Goal: Task Accomplishment & Management: Complete application form

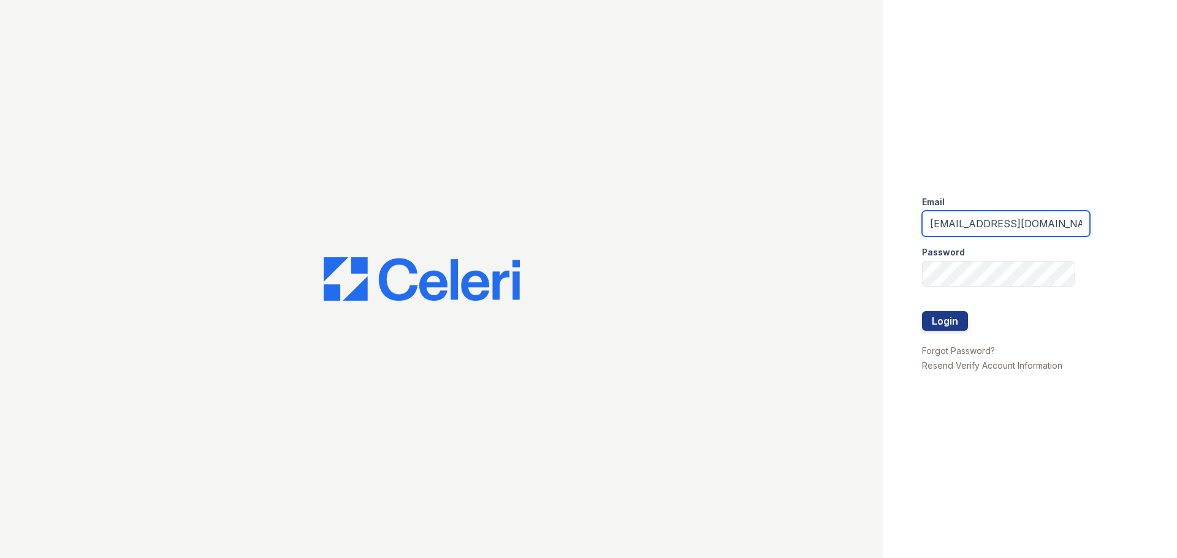
click at [981, 224] on input "renewbelcamp@trinity-pm.com" at bounding box center [1006, 224] width 168 height 26
type input "renewharford@trinity-pm.com"
click at [955, 324] on button "Login" at bounding box center [945, 321] width 46 height 20
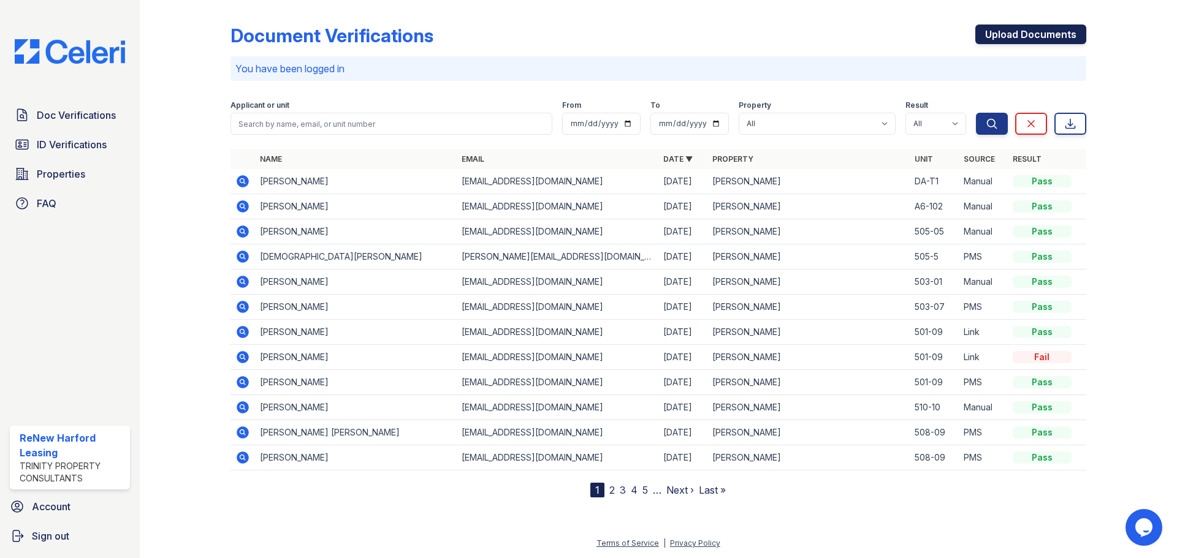
click at [1022, 29] on link "Upload Documents" at bounding box center [1030, 35] width 111 height 20
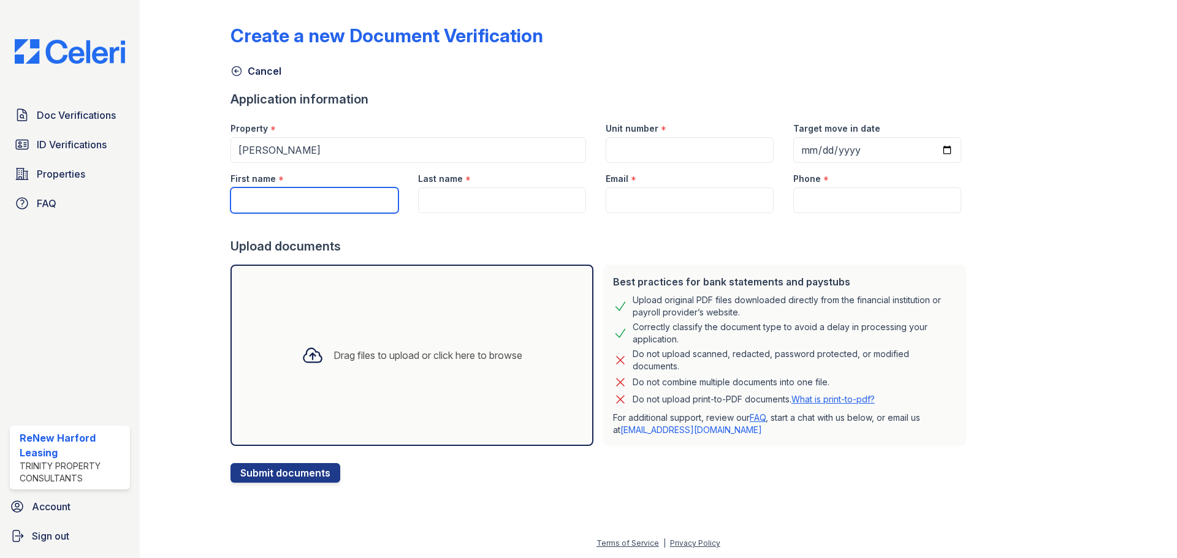
click at [286, 194] on input "First name" at bounding box center [314, 201] width 168 height 26
type input "Dela"
click at [477, 189] on input "Last name" at bounding box center [502, 201] width 168 height 26
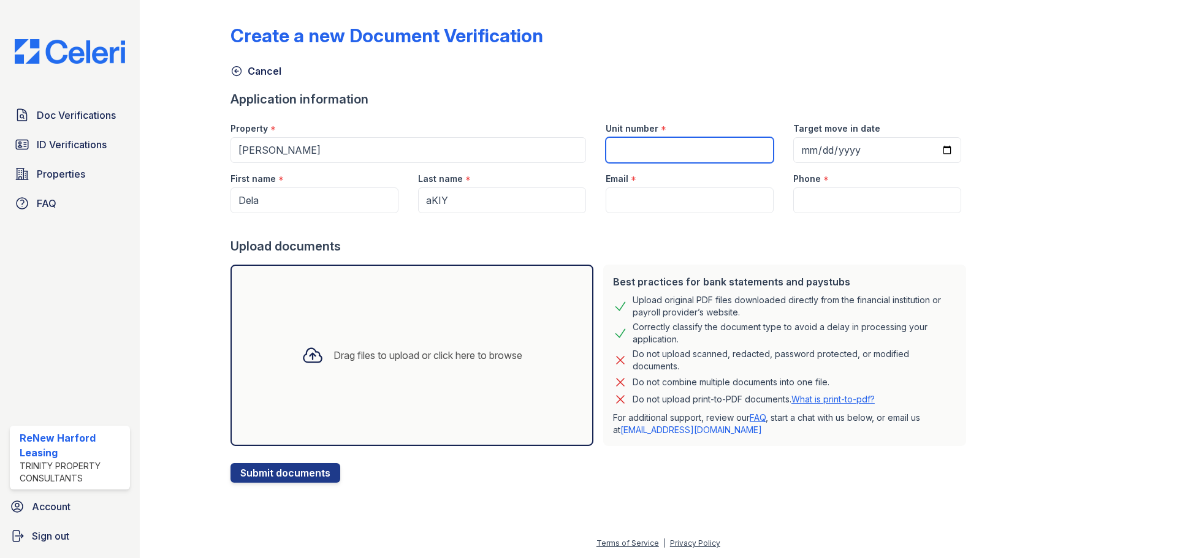
click at [635, 149] on input "Unit number" at bounding box center [690, 150] width 168 height 26
click at [433, 198] on input "aKIY" at bounding box center [502, 201] width 168 height 26
type input "Akiy"
click at [631, 150] on input "Unit number" at bounding box center [690, 150] width 168 height 26
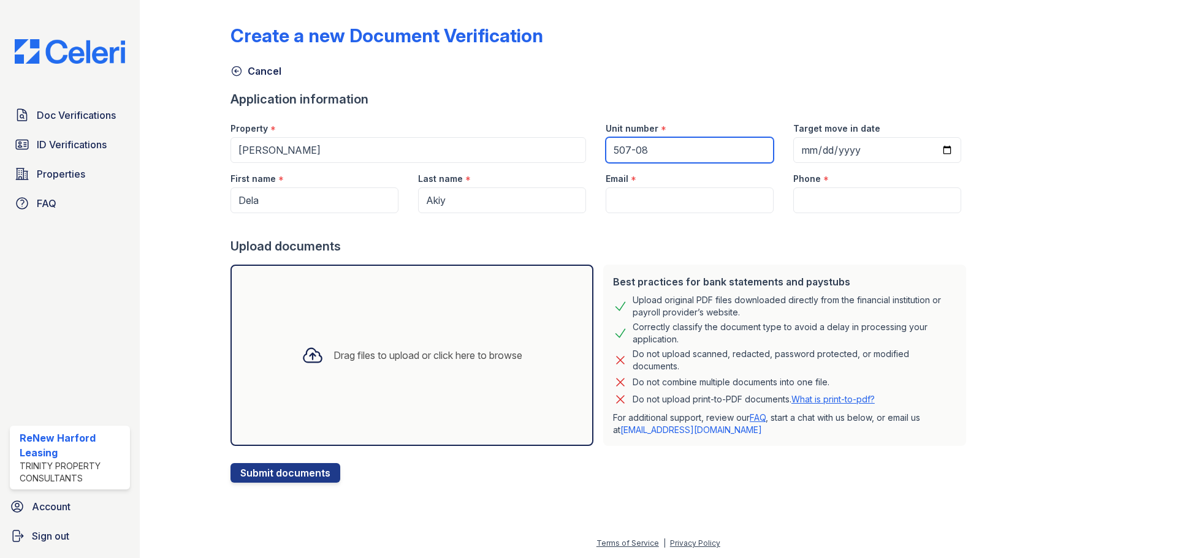
type input "507-08"
click at [631, 194] on input "Email" at bounding box center [690, 201] width 168 height 26
click at [612, 192] on input "Email" at bounding box center [690, 201] width 168 height 26
paste input "delaakiy@hotmail.com"
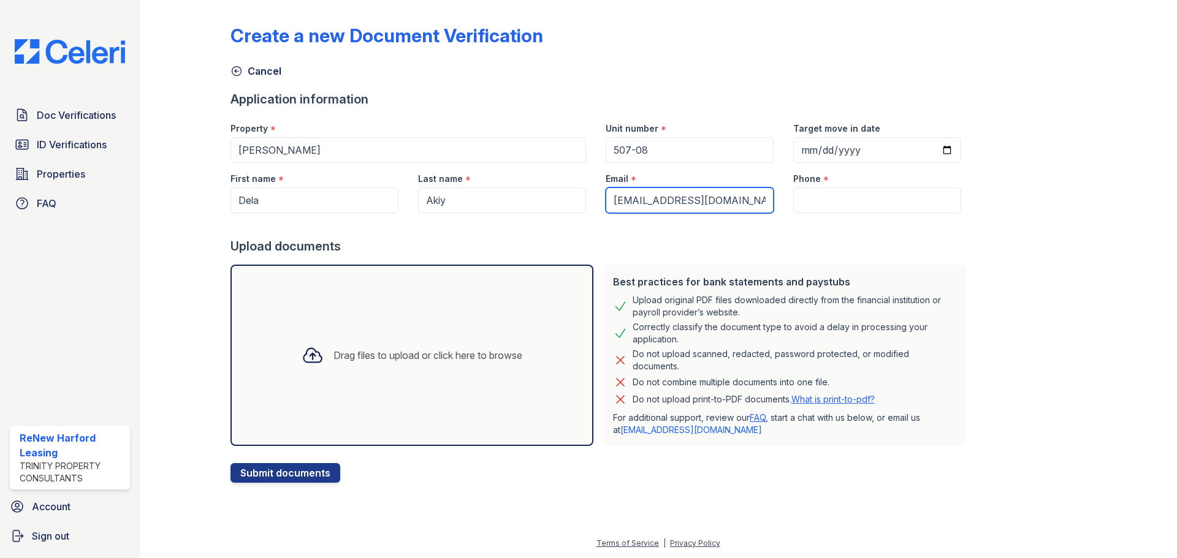
type input "delaakiy@hotmail.com"
click at [793, 197] on input "Phone" at bounding box center [877, 201] width 168 height 26
paste input "(240) 795-1891"
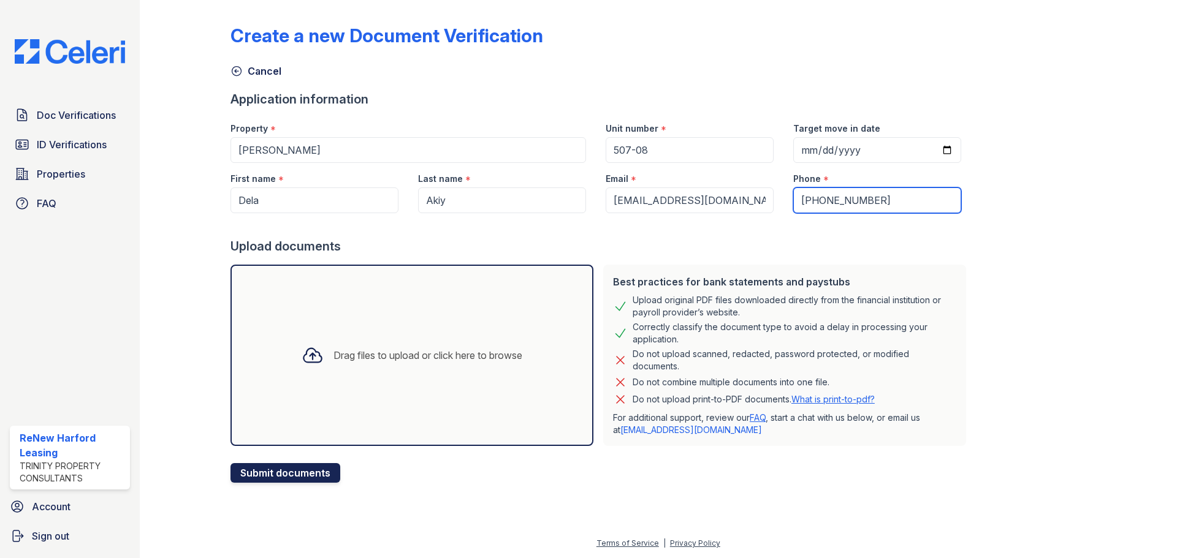
type input "(240) 795-1891"
click at [255, 466] on button "Submit documents" at bounding box center [285, 473] width 110 height 20
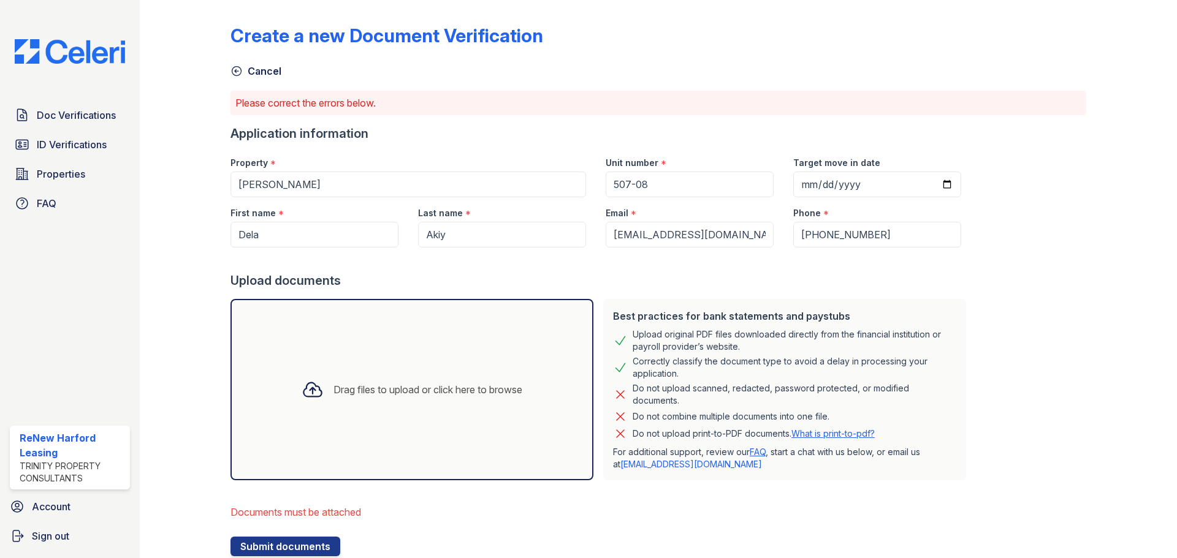
click at [359, 385] on div "Drag files to upload or click here to browse" at bounding box center [427, 389] width 189 height 15
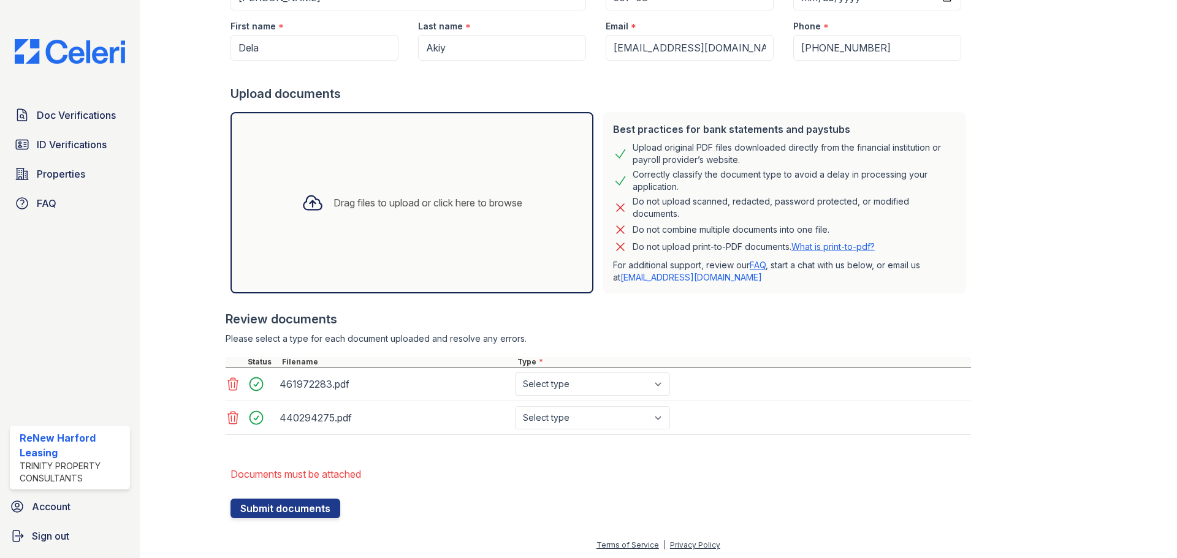
scroll to position [189, 0]
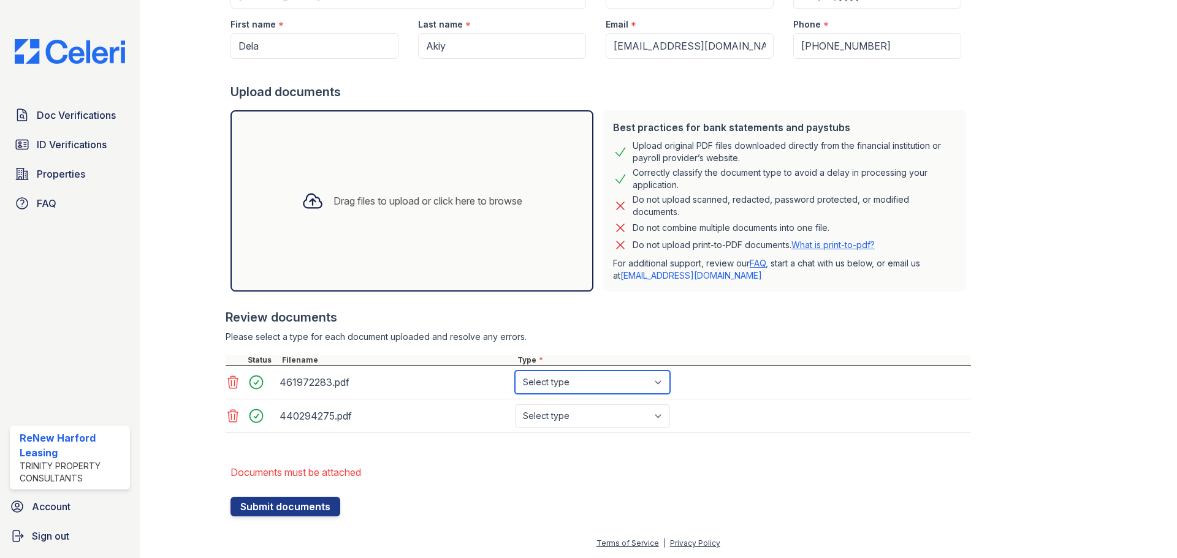
click at [545, 380] on select "Select type Paystub Bank Statement Offer Letter Tax Documents Benefit Award Let…" at bounding box center [592, 382] width 155 height 23
select select "paystub"
click at [515, 371] on select "Select type Paystub Bank Statement Offer Letter Tax Documents Benefit Award Let…" at bounding box center [592, 382] width 155 height 23
click at [551, 416] on select "Select type Paystub Bank Statement Offer Letter Tax Documents Benefit Award Let…" at bounding box center [592, 416] width 155 height 23
select select "paystub"
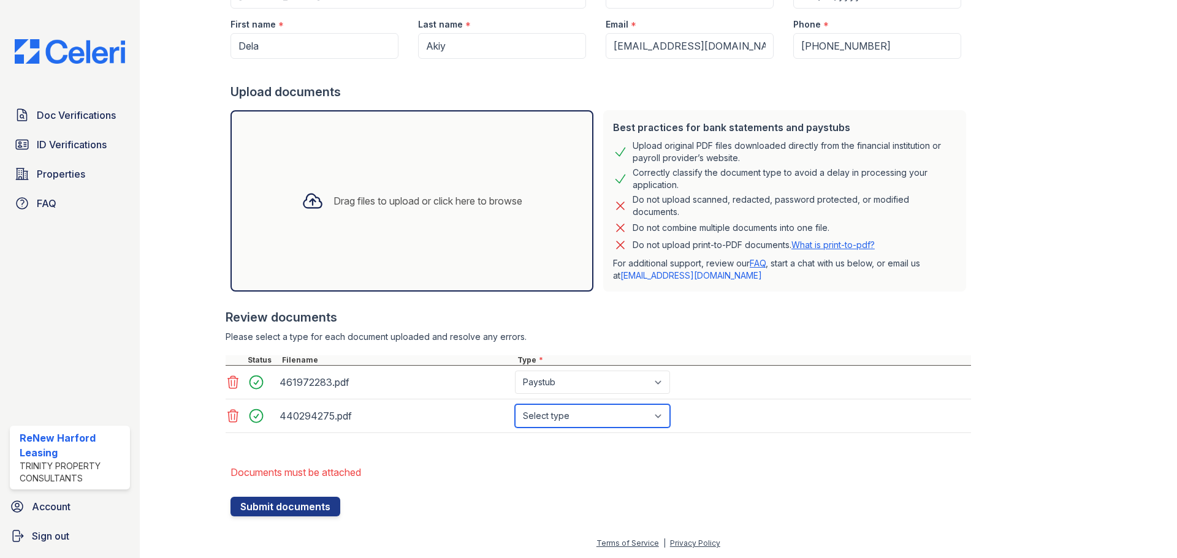
click at [515, 405] on select "Select type Paystub Bank Statement Offer Letter Tax Documents Benefit Award Let…" at bounding box center [592, 416] width 155 height 23
click at [316, 500] on button "Submit documents" at bounding box center [285, 507] width 110 height 20
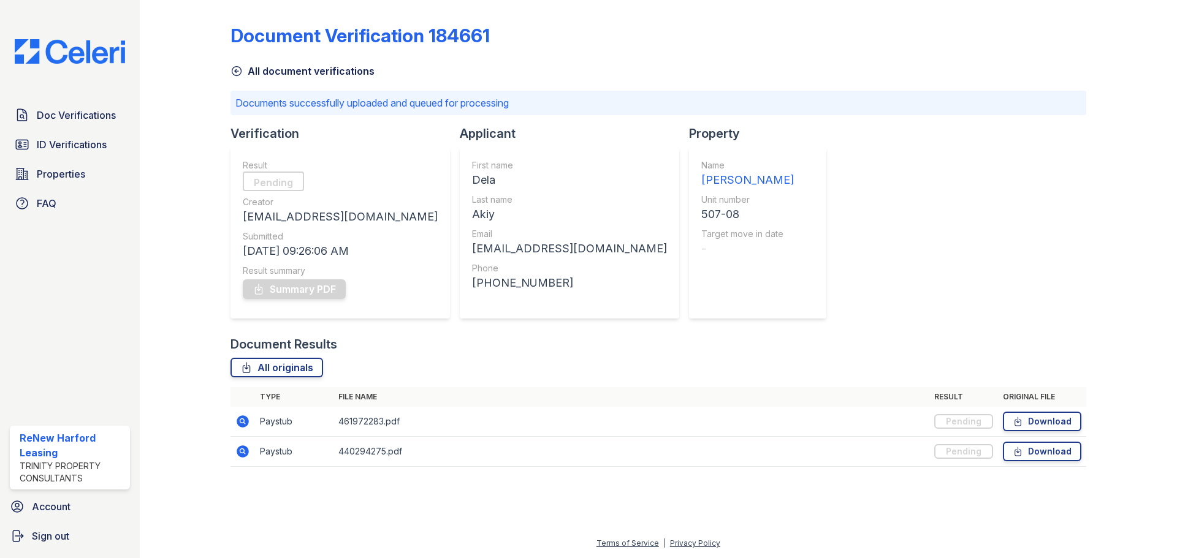
click at [235, 64] on link "All document verifications" at bounding box center [302, 71] width 144 height 15
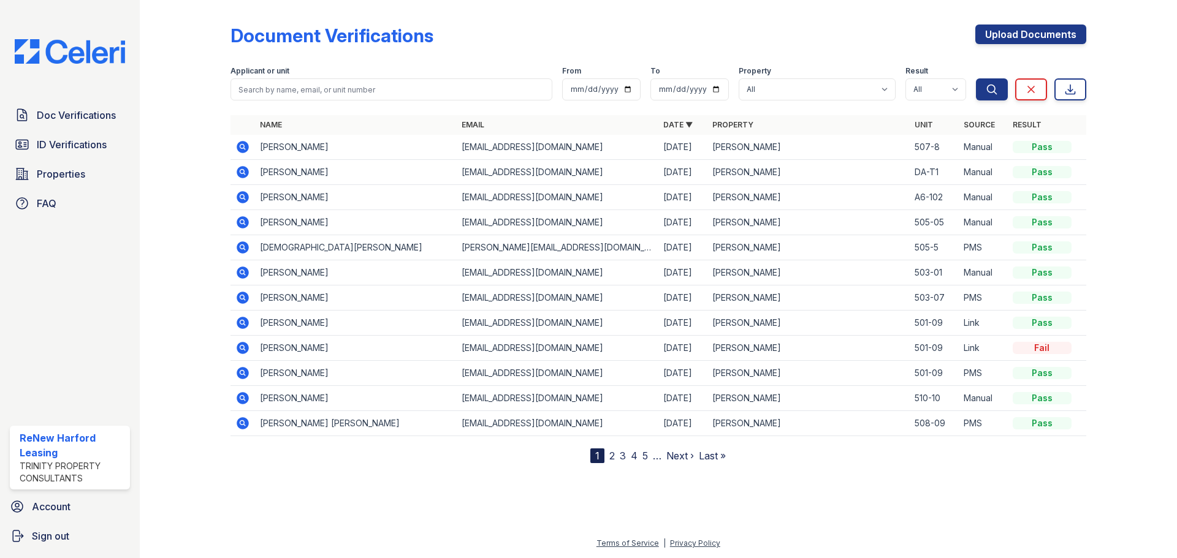
click at [240, 146] on icon at bounding box center [242, 147] width 15 height 15
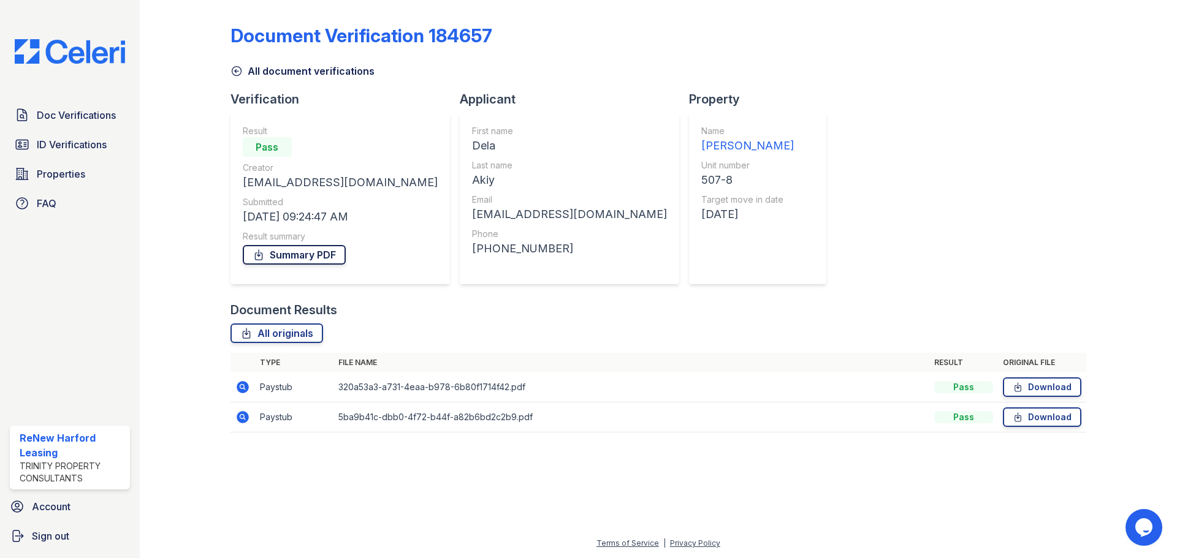
click at [265, 254] on link "Summary PDF" at bounding box center [294, 255] width 103 height 20
click at [244, 388] on icon at bounding box center [242, 387] width 15 height 15
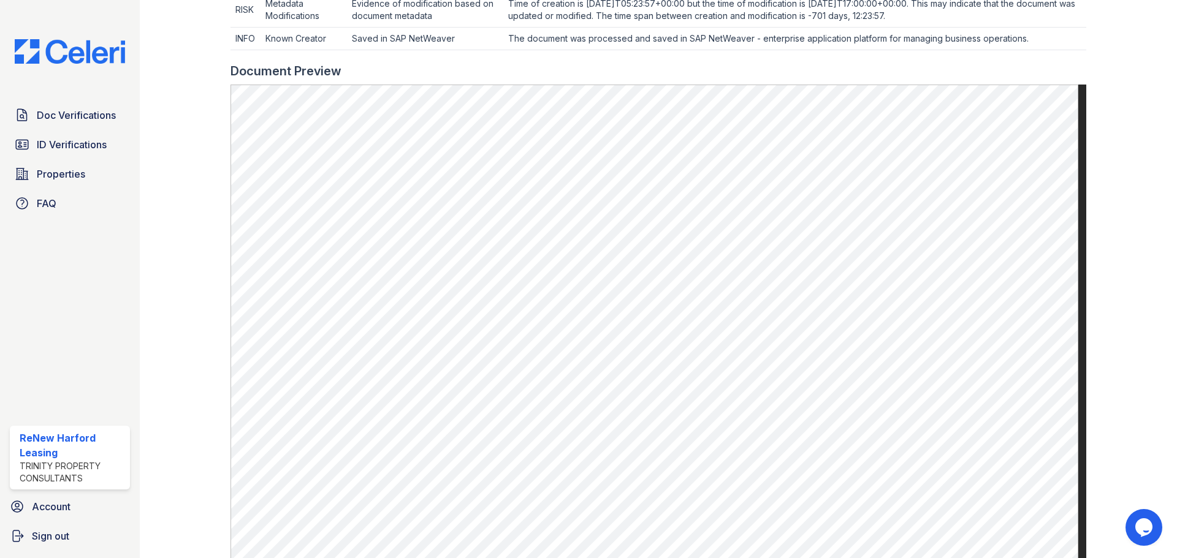
scroll to position [490, 0]
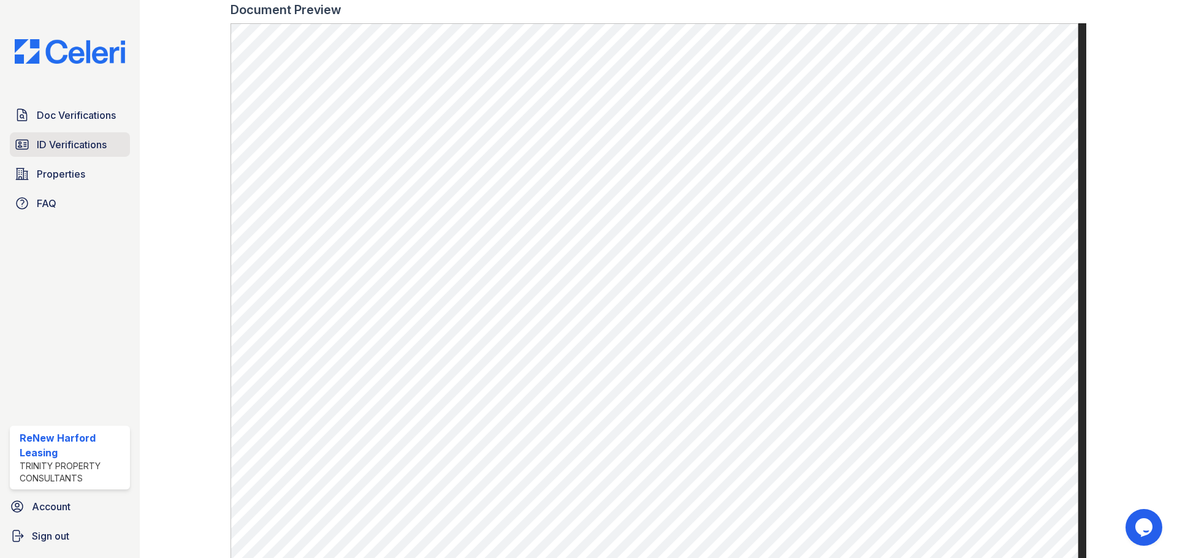
click at [53, 137] on span "ID Verifications" at bounding box center [72, 144] width 70 height 15
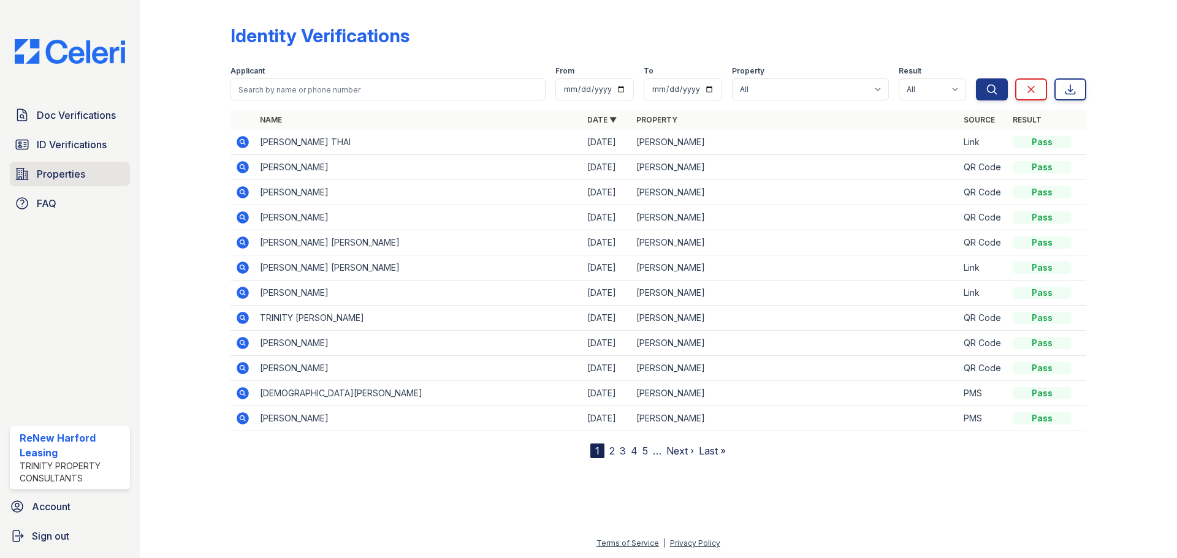
click at [69, 167] on span "Properties" at bounding box center [61, 174] width 48 height 15
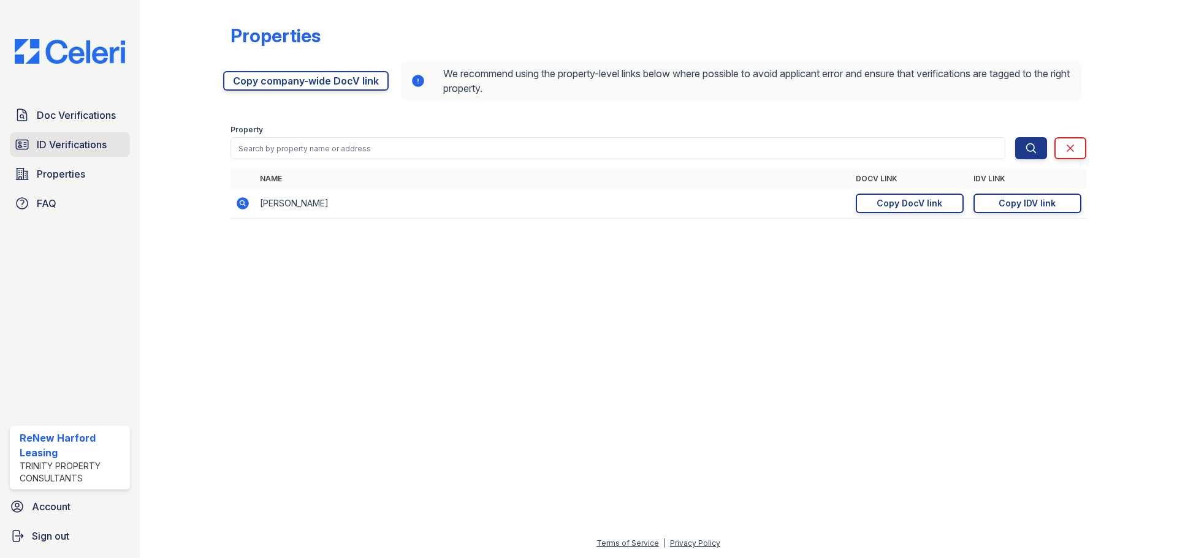
click at [87, 145] on span "ID Verifications" at bounding box center [72, 144] width 70 height 15
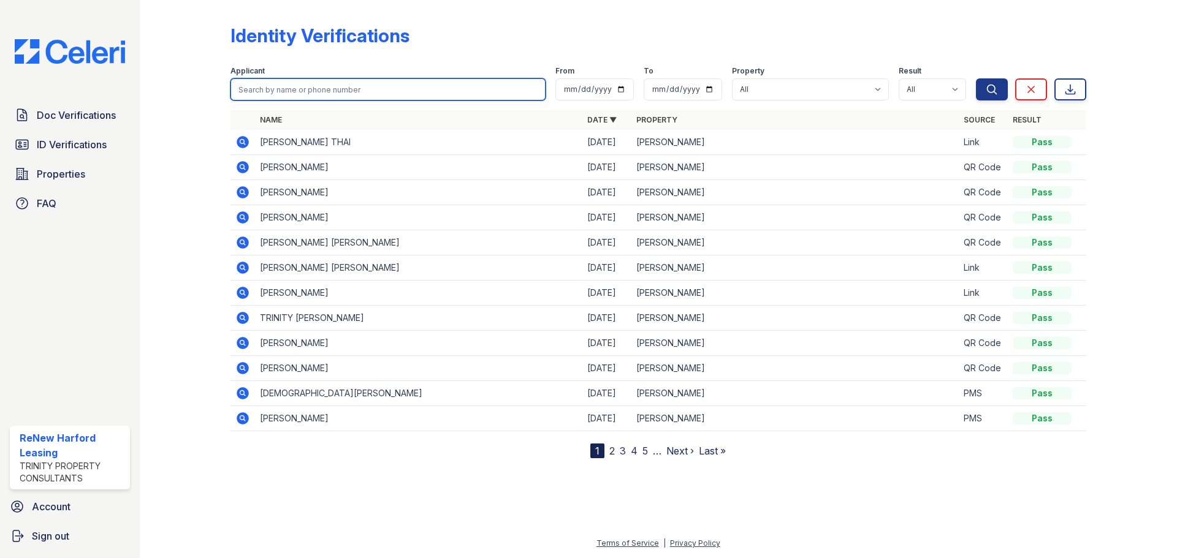
click at [278, 90] on input "search" at bounding box center [387, 89] width 315 height 22
type input "dela"
click at [976, 78] on button "Search" at bounding box center [992, 89] width 32 height 22
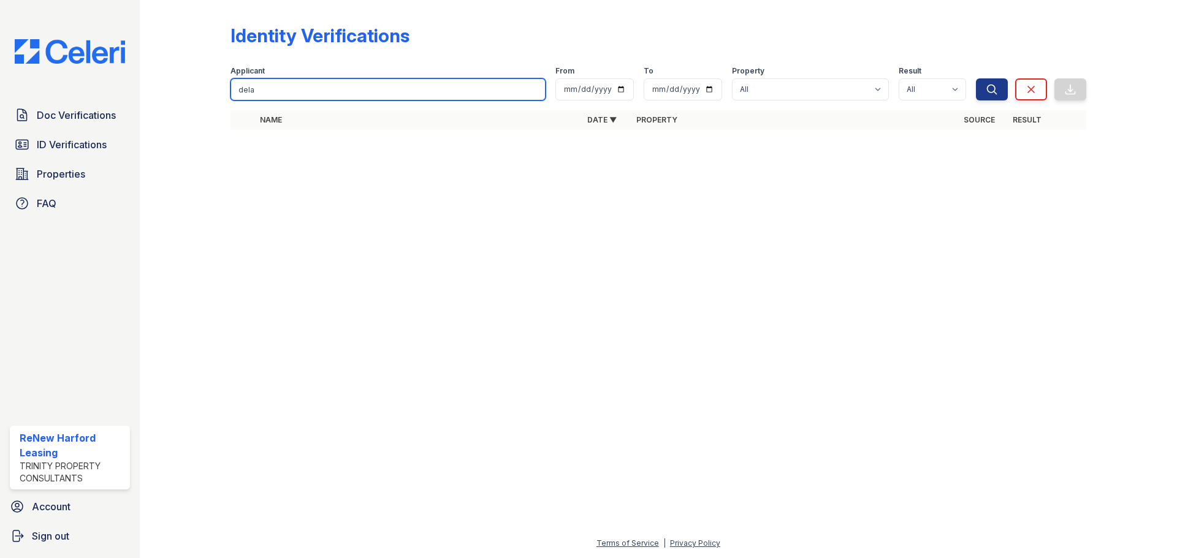
click at [278, 90] on input "dela" at bounding box center [387, 89] width 315 height 22
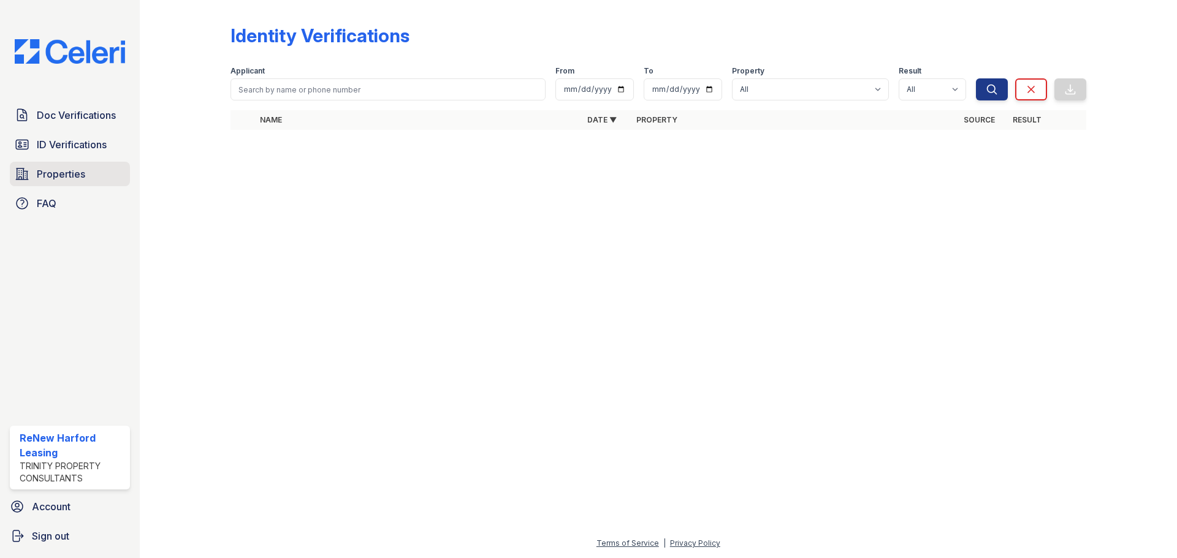
click at [49, 180] on span "Properties" at bounding box center [61, 174] width 48 height 15
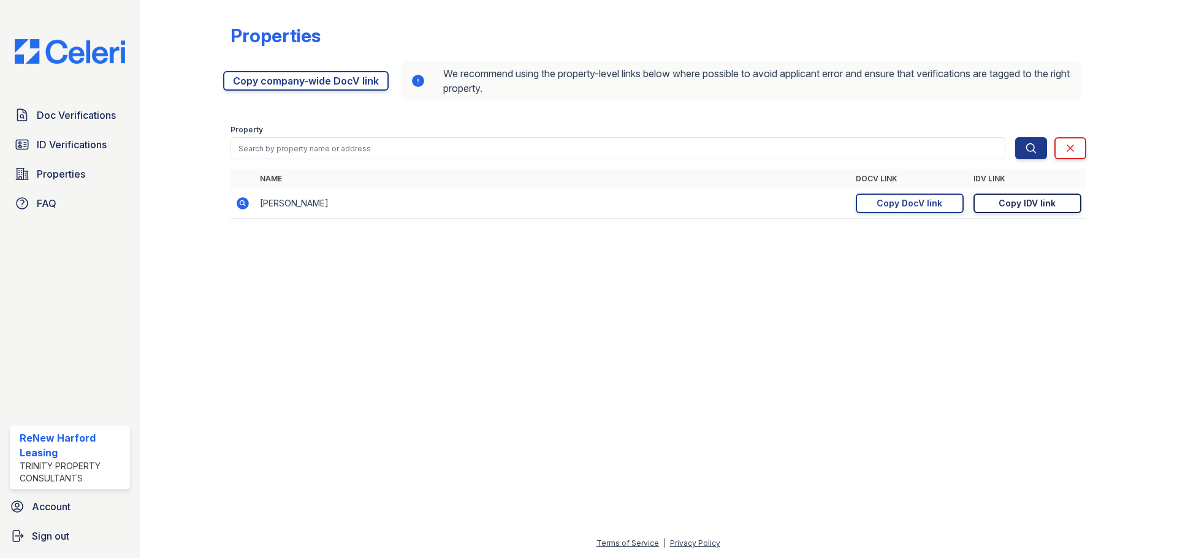
click at [999, 202] on link "Copy IDV link Copy link" at bounding box center [1027, 204] width 108 height 20
click at [1001, 200] on div "Copy IDV link" at bounding box center [1027, 203] width 57 height 12
